Goal: Task Accomplishment & Management: Manage account settings

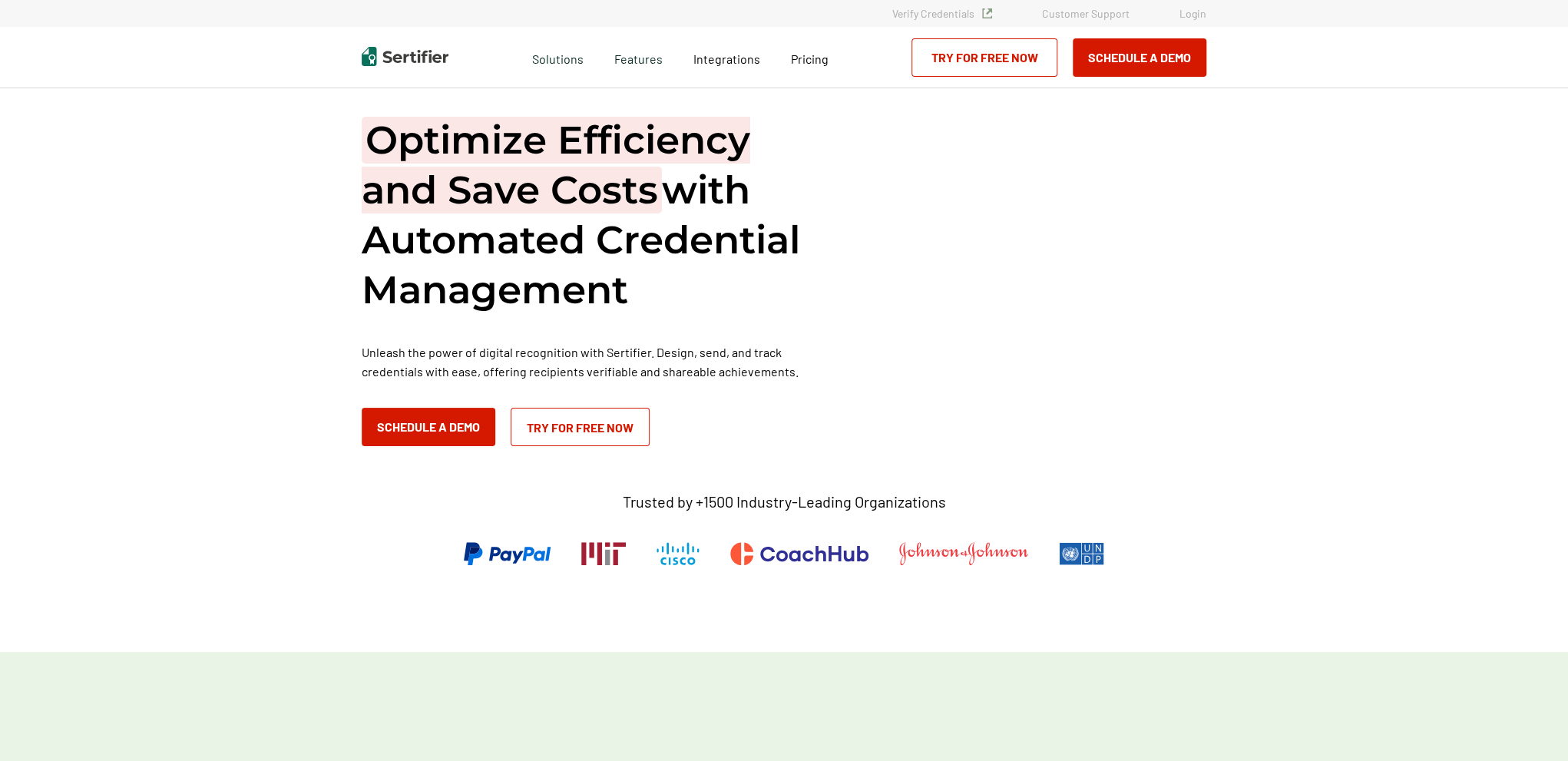
click at [1192, 15] on link "Login" at bounding box center [1193, 13] width 27 height 13
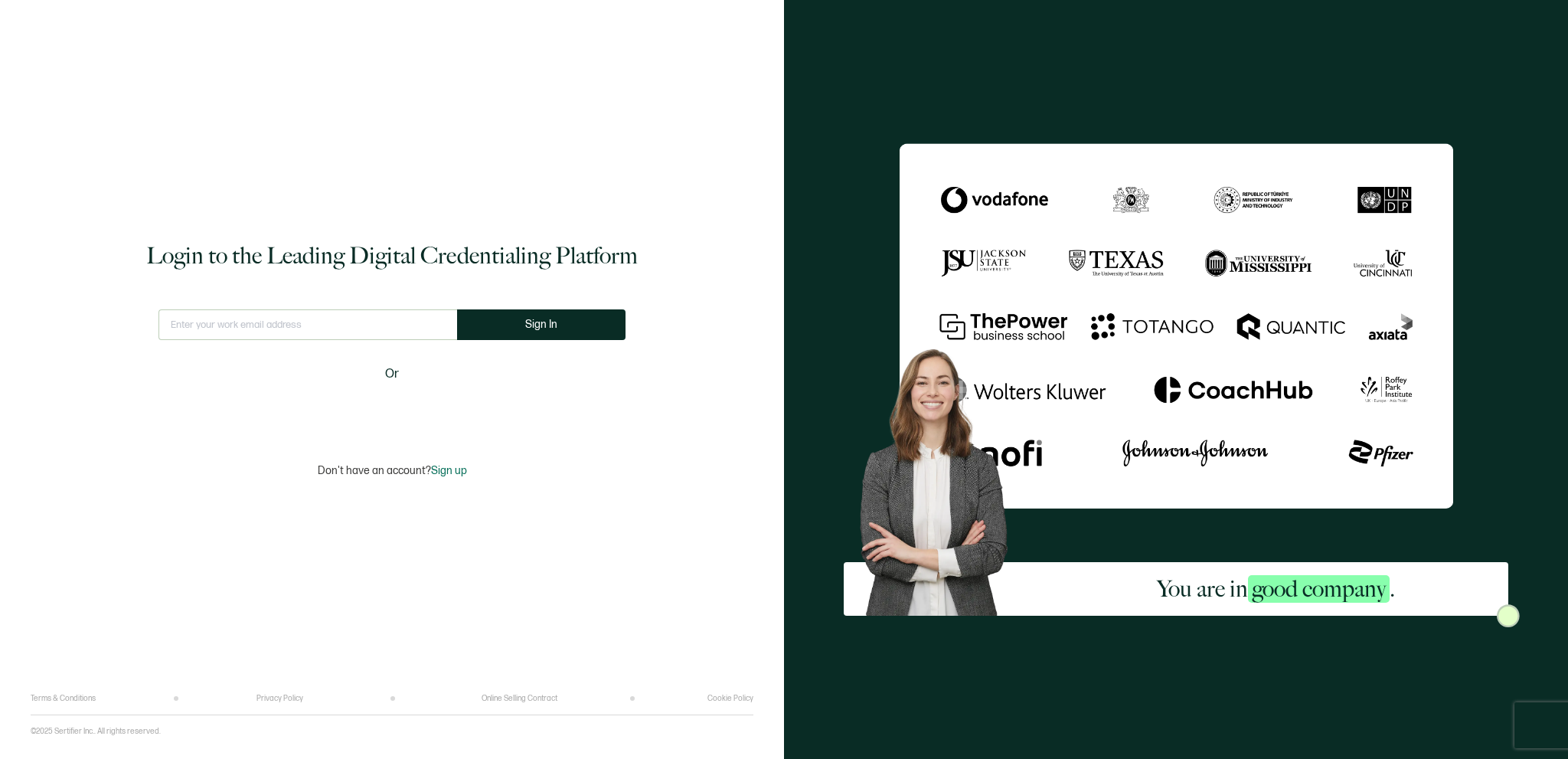
click at [381, 329] on input "text" at bounding box center [308, 324] width 299 height 30
type input "[EMAIL_ADDRESS][DOMAIN_NAME]"
click at [535, 324] on span "Sign In" at bounding box center [548, 324] width 32 height 11
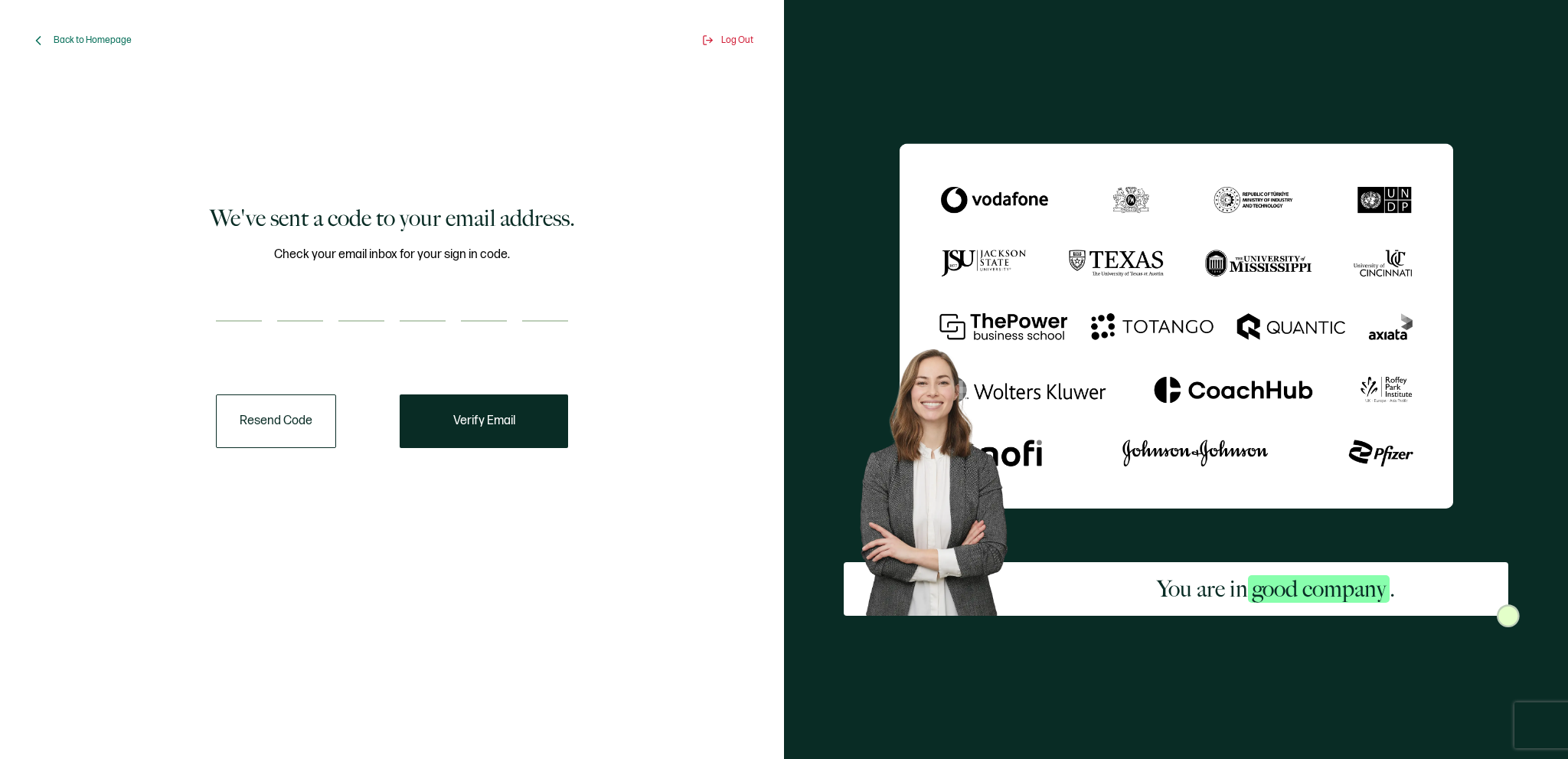
click at [248, 297] on input "number" at bounding box center [239, 306] width 46 height 30
paste input "8"
type input "8"
type input "7"
type input "1"
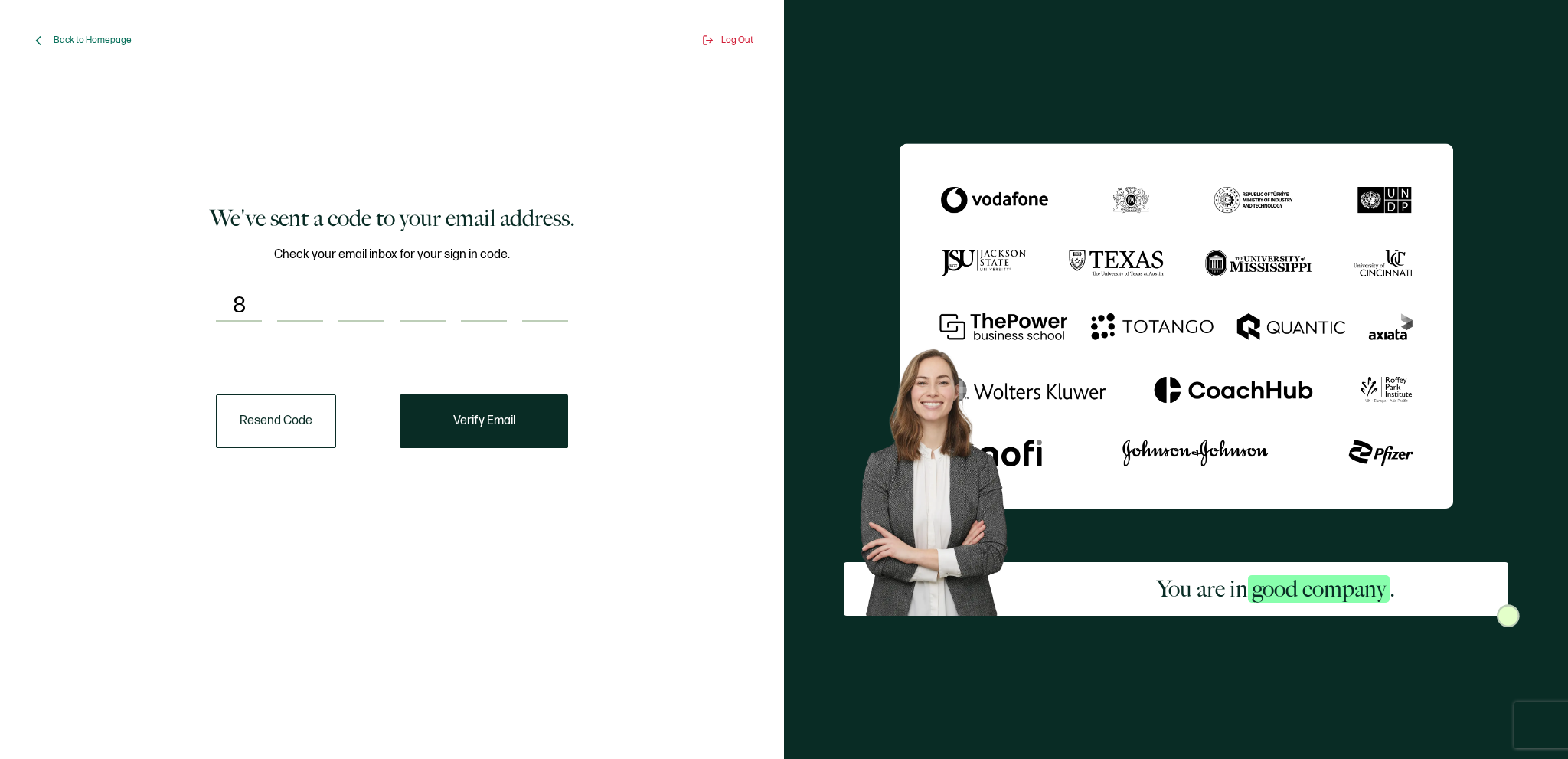
type input "1"
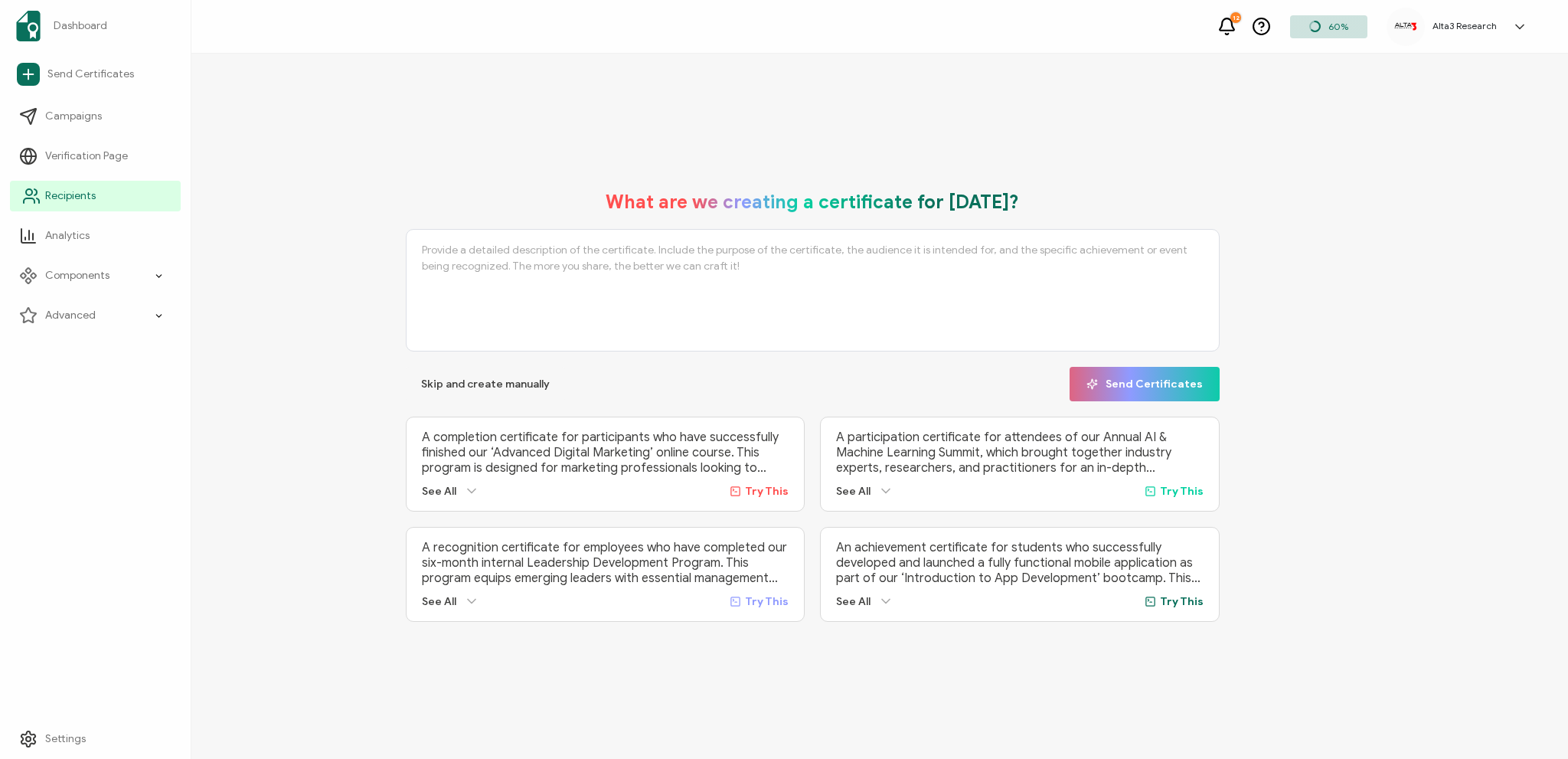
click at [66, 199] on span "Recipients" at bounding box center [70, 196] width 50 height 15
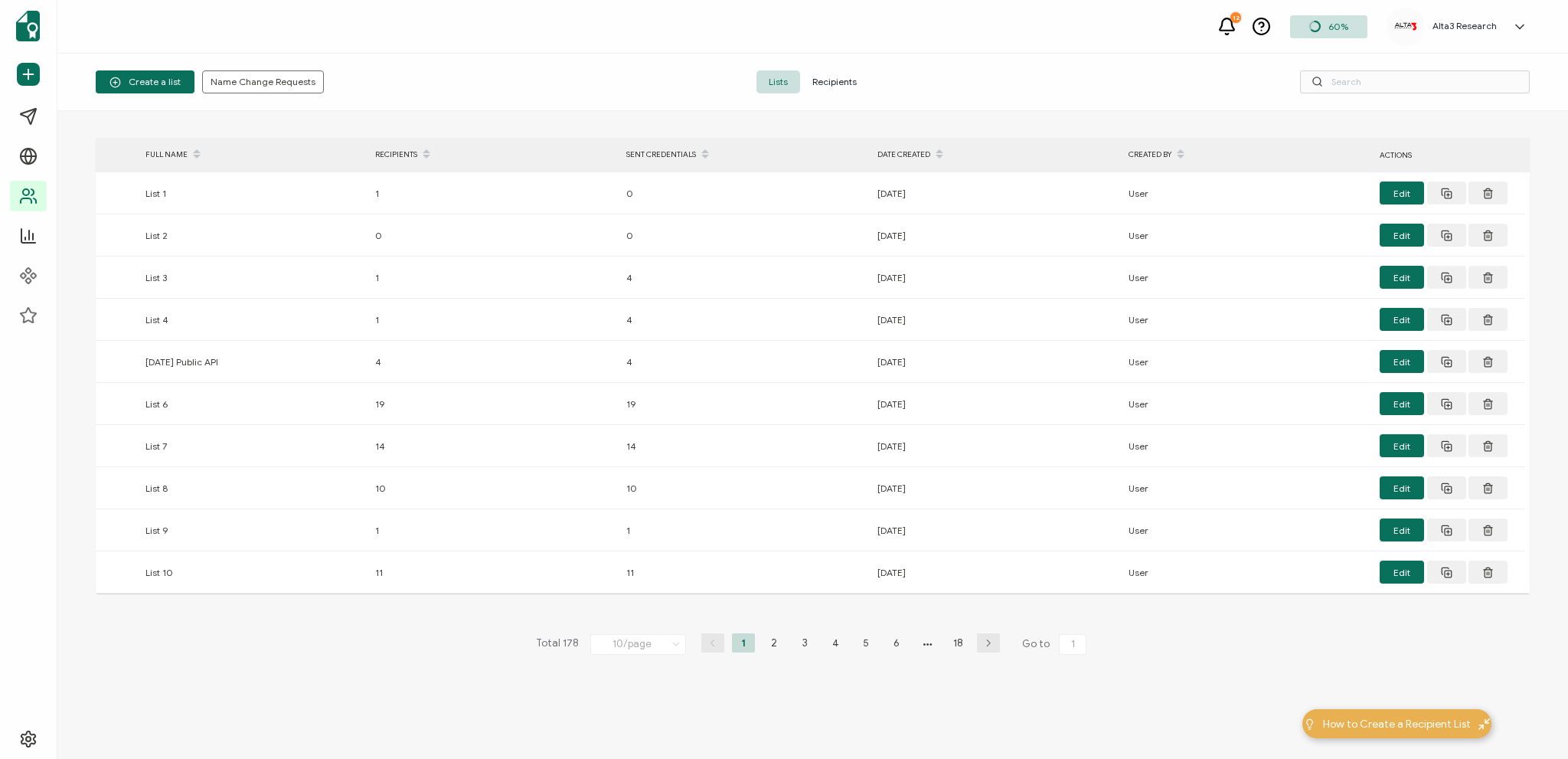
click at [823, 83] on span "Recipients" at bounding box center [834, 82] width 68 height 23
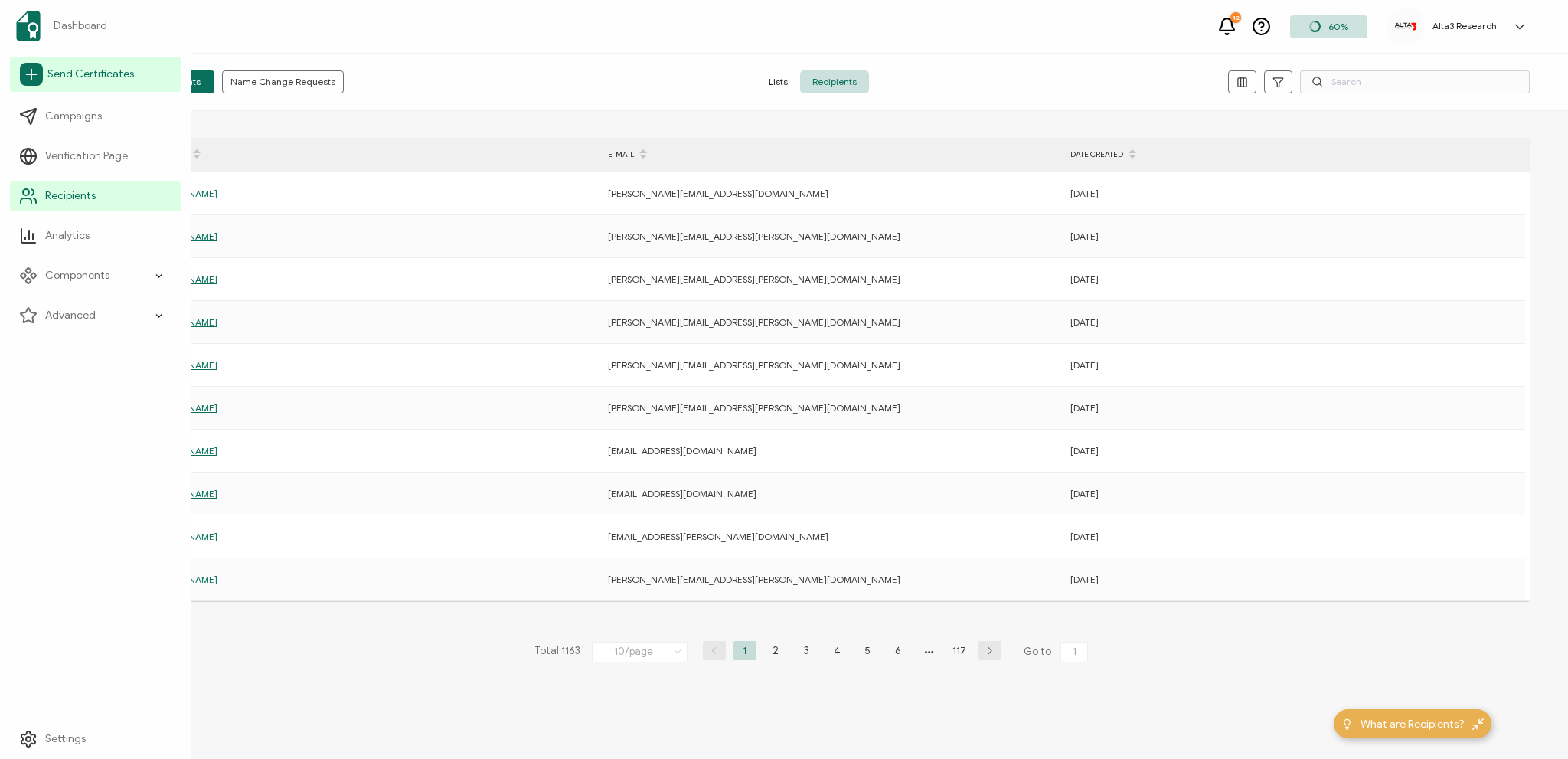
click at [95, 65] on link "Send Certificates" at bounding box center [95, 74] width 171 height 35
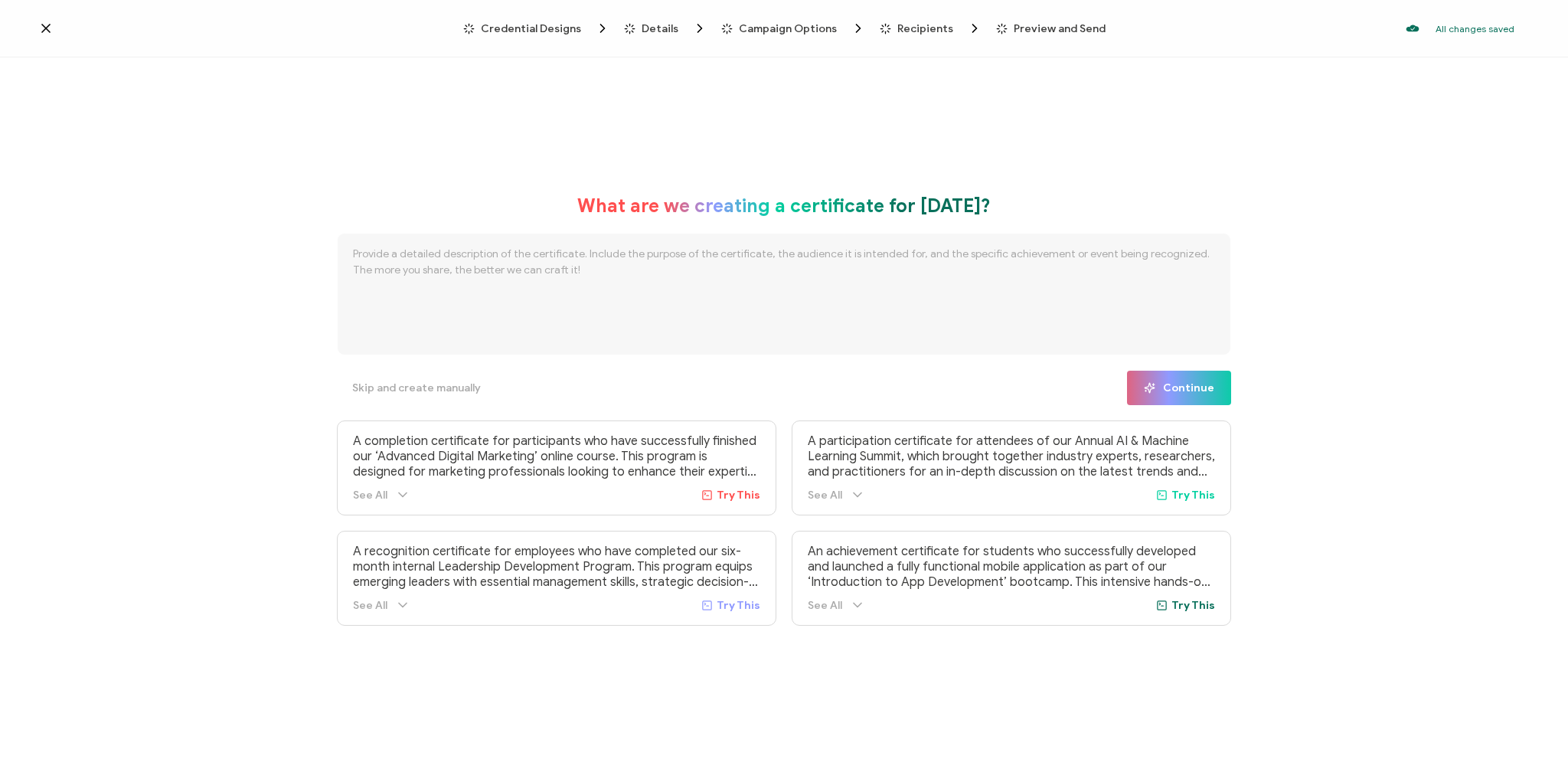
click at [40, 26] on icon at bounding box center [46, 29] width 15 height 15
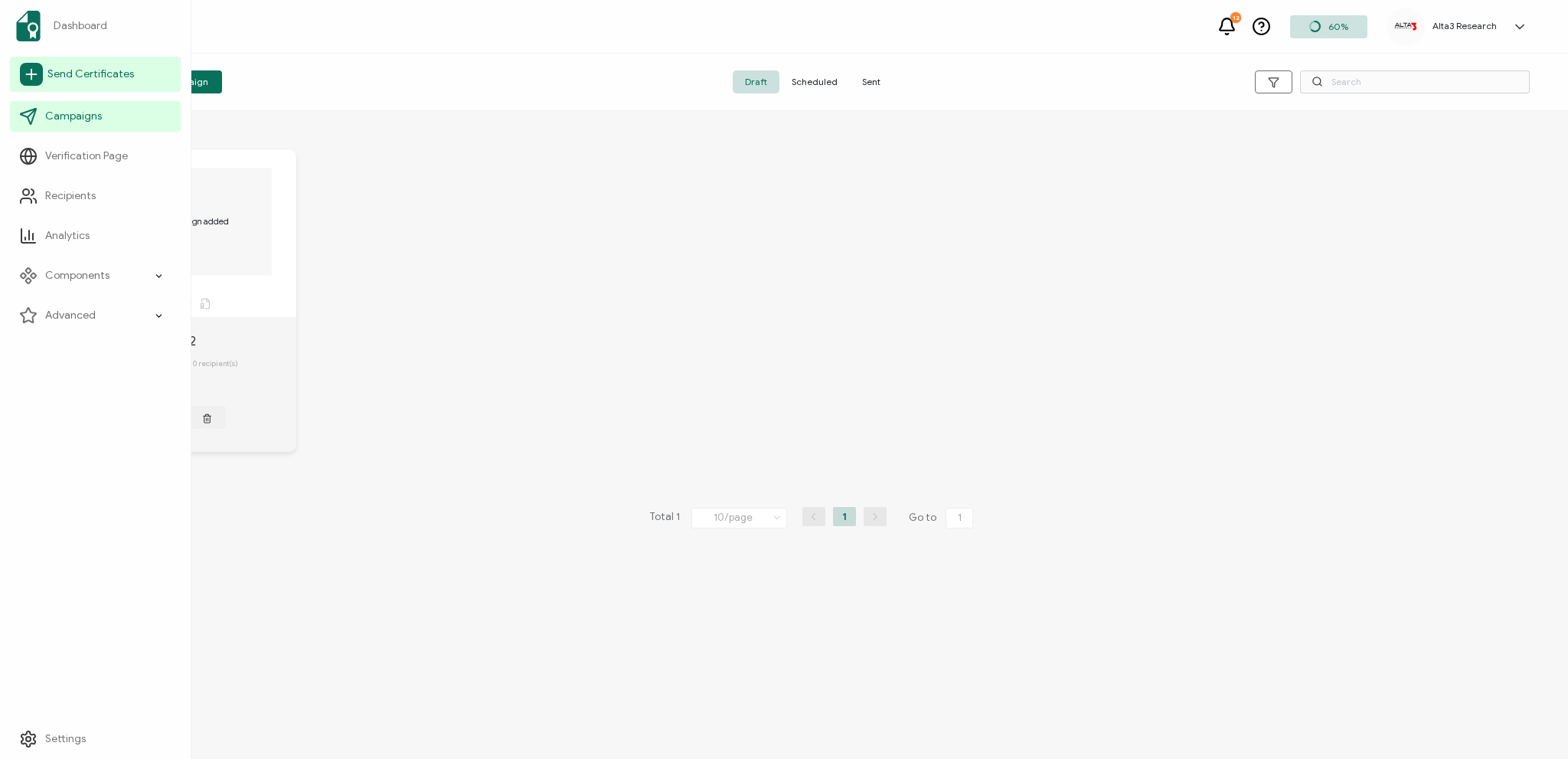
click at [85, 67] on span "Send Certificates" at bounding box center [90, 74] width 87 height 15
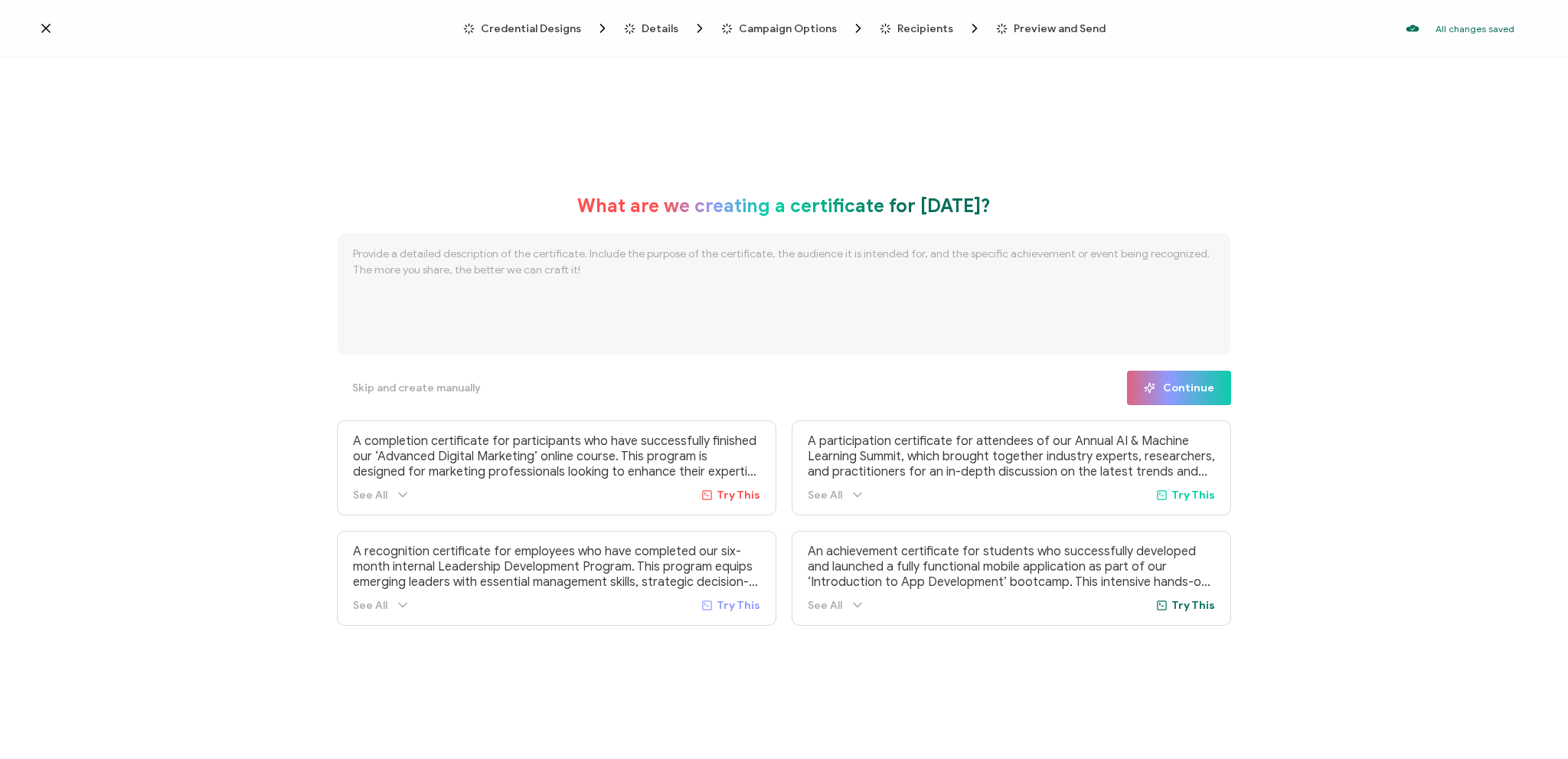
click at [46, 29] on icon at bounding box center [46, 29] width 8 height 8
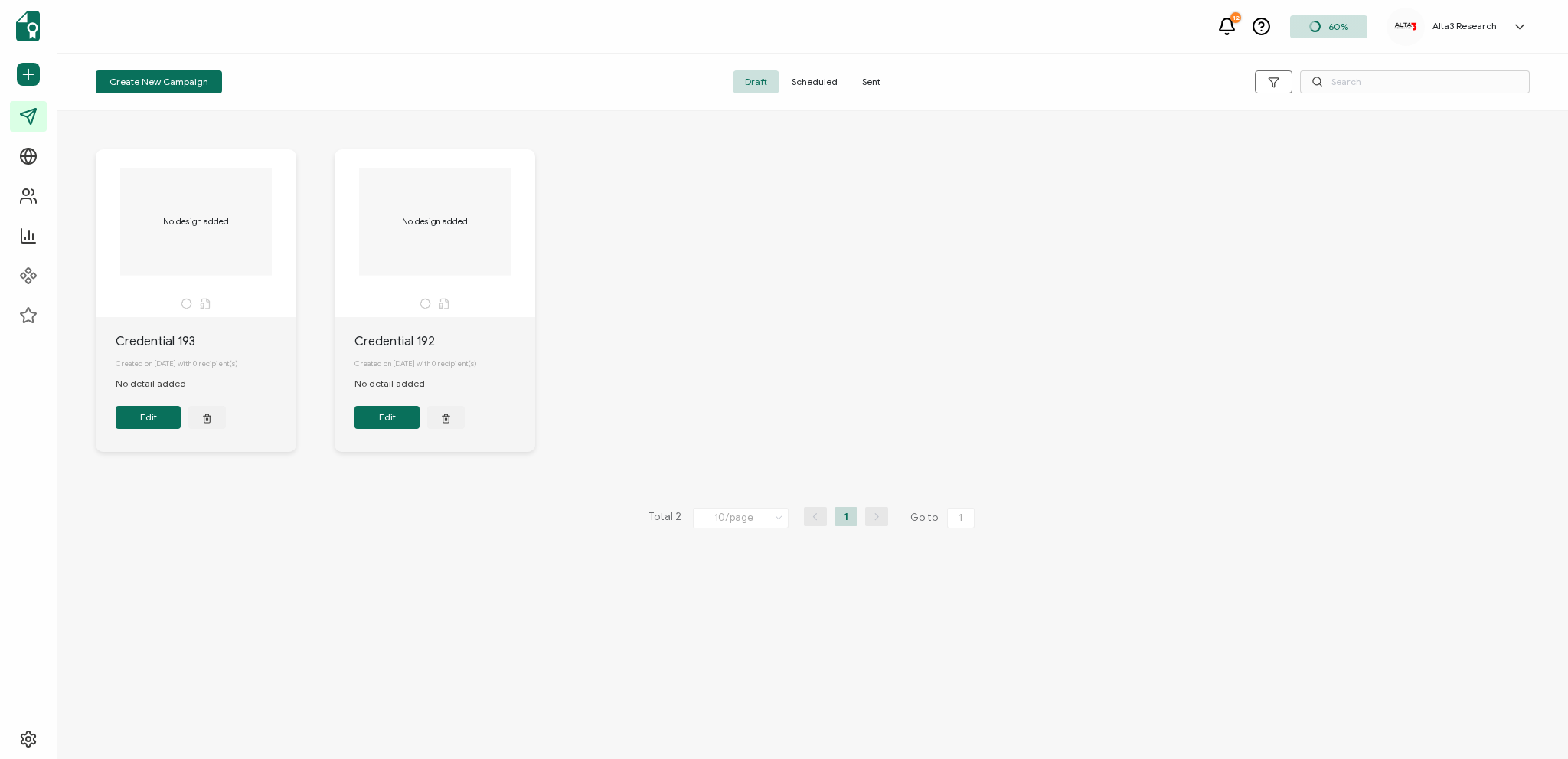
click at [871, 85] on span "Sent" at bounding box center [871, 82] width 43 height 23
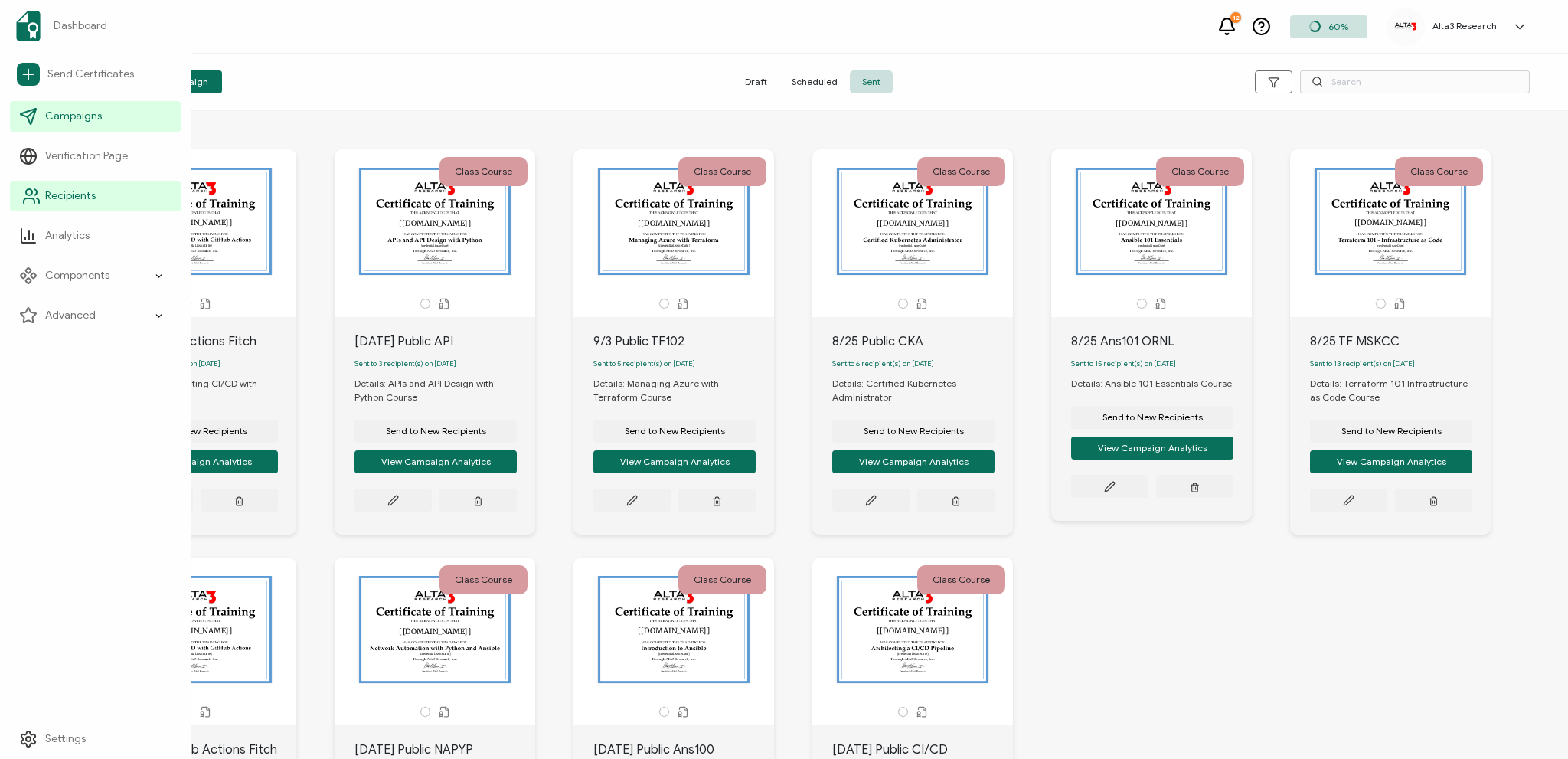
click at [62, 195] on span "Recipients" at bounding box center [70, 196] width 50 height 15
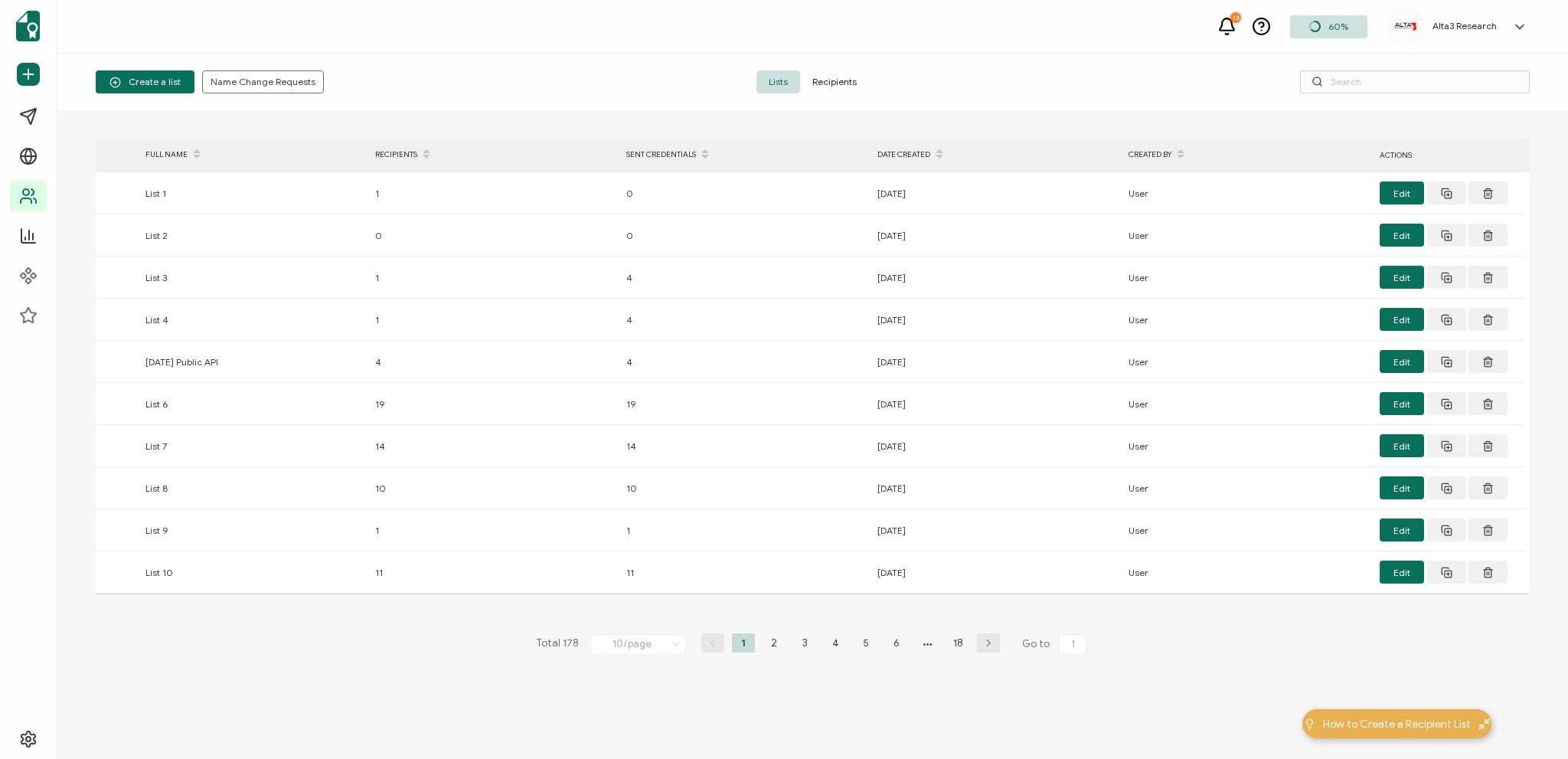
click at [823, 77] on span "Recipients" at bounding box center [834, 82] width 68 height 23
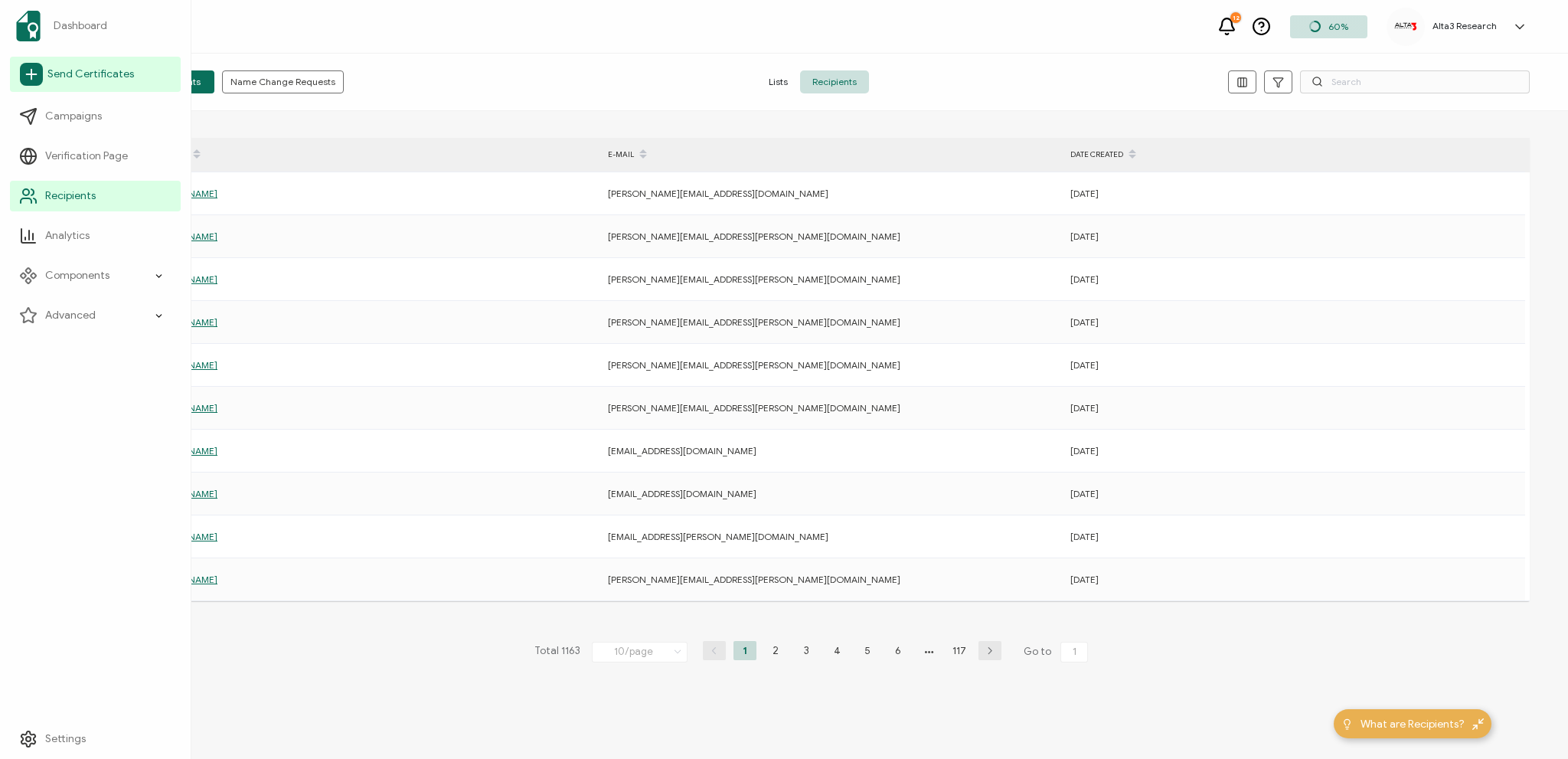
click at [99, 71] on span "Send Certificates" at bounding box center [90, 74] width 87 height 15
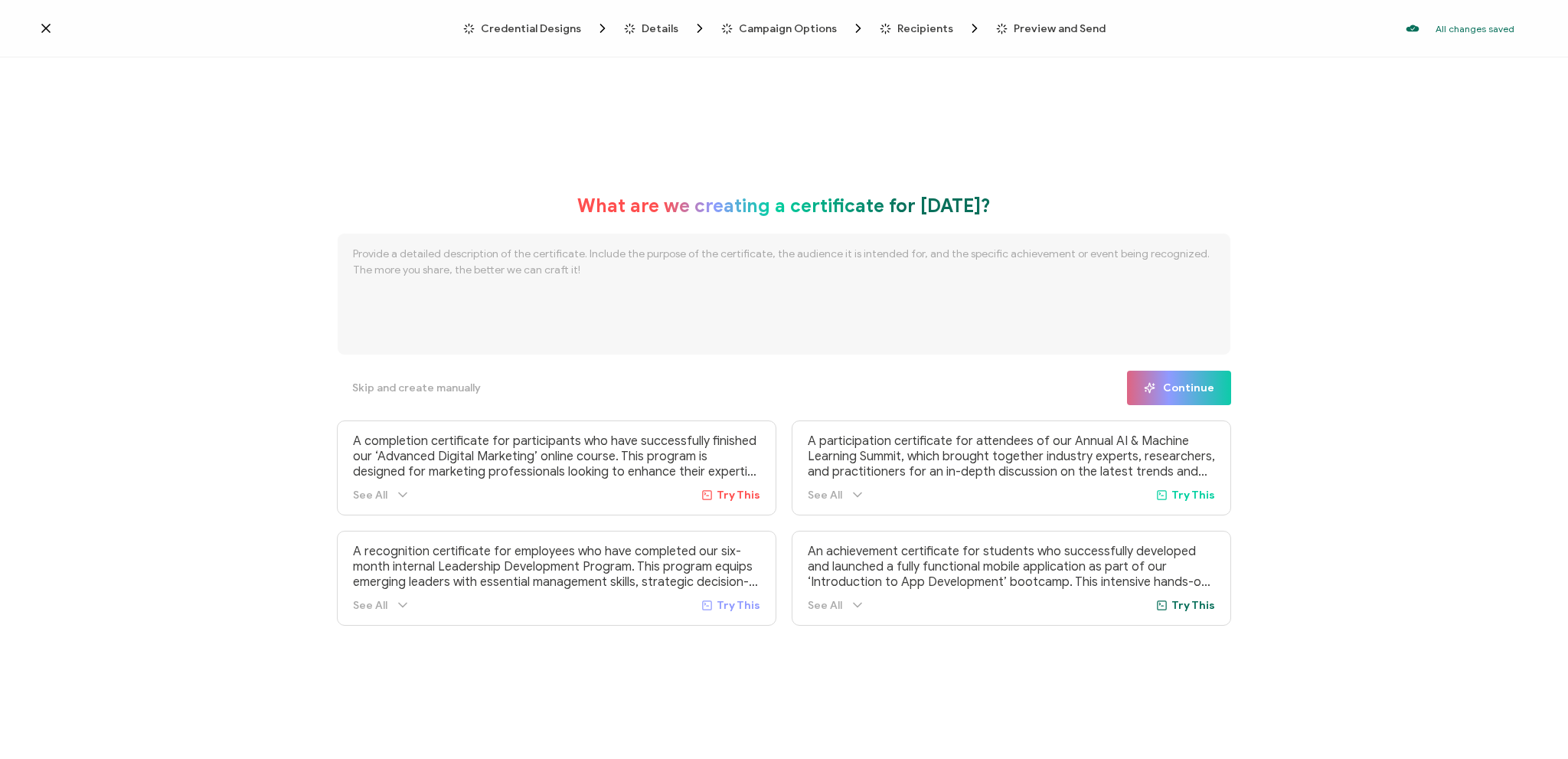
click at [46, 28] on icon at bounding box center [46, 29] width 8 height 8
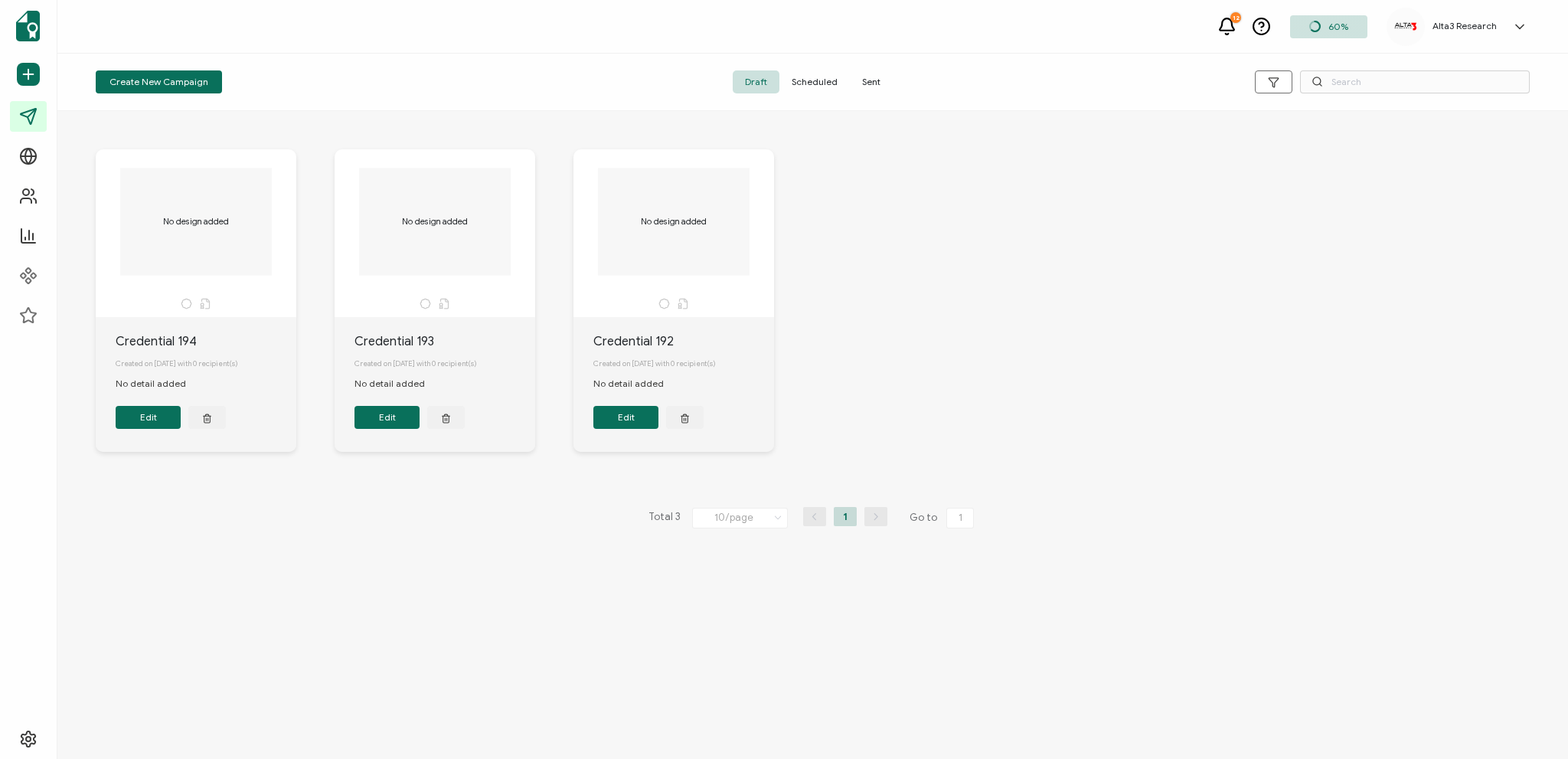
click at [863, 81] on span "Sent" at bounding box center [871, 82] width 43 height 23
